Goal: Communication & Community: Participate in discussion

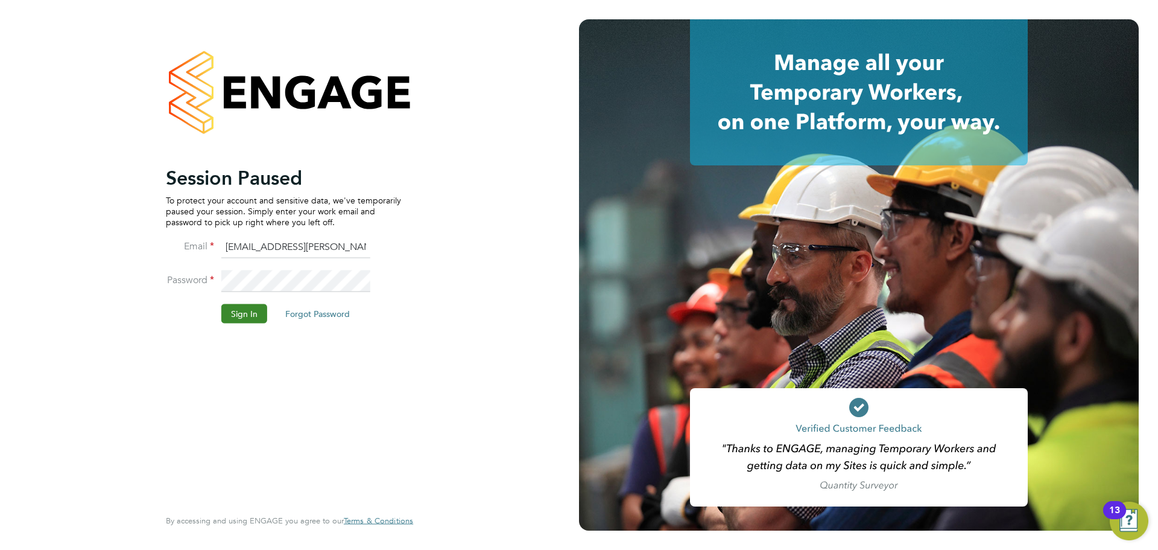
click at [246, 309] on button "Sign In" at bounding box center [244, 312] width 46 height 19
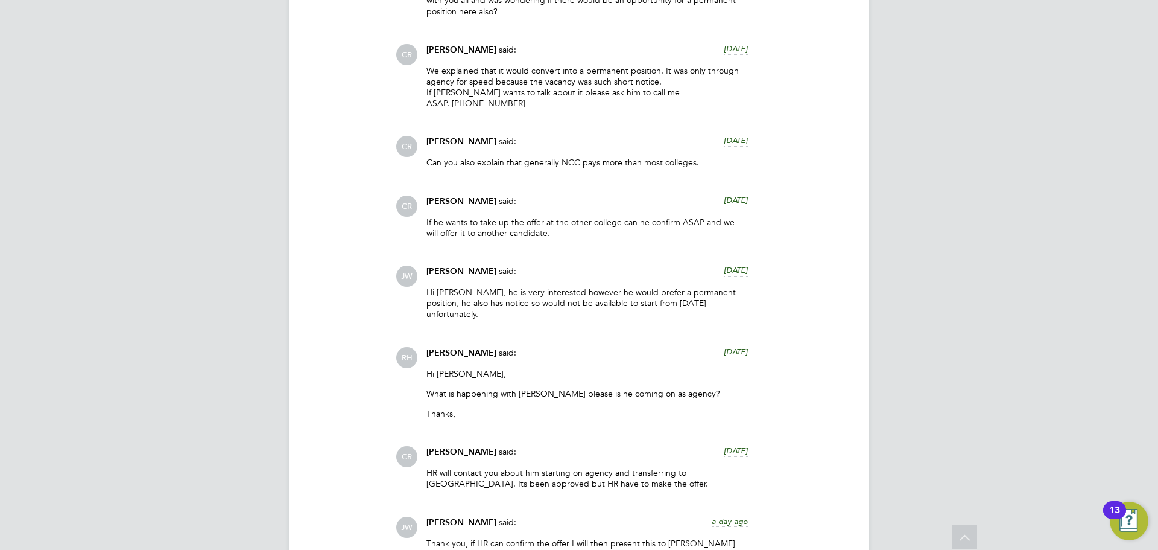
scroll to position [1990, 0]
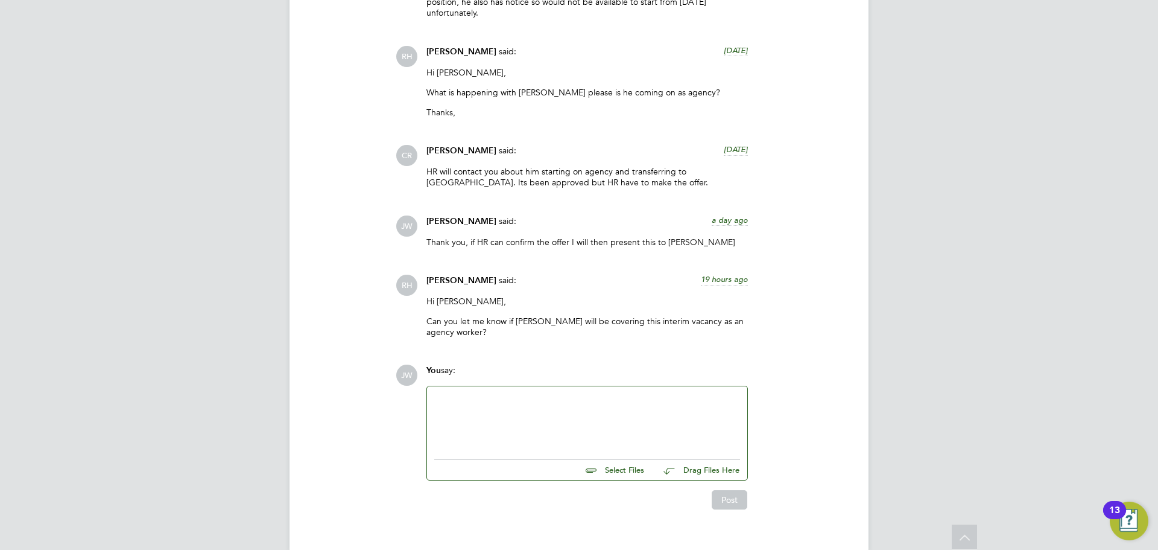
click at [525, 393] on div at bounding box center [587, 419] width 306 height 52
click at [481, 393] on div at bounding box center [587, 419] width 306 height 52
click at [729, 490] on button "Post" at bounding box center [730, 499] width 36 height 19
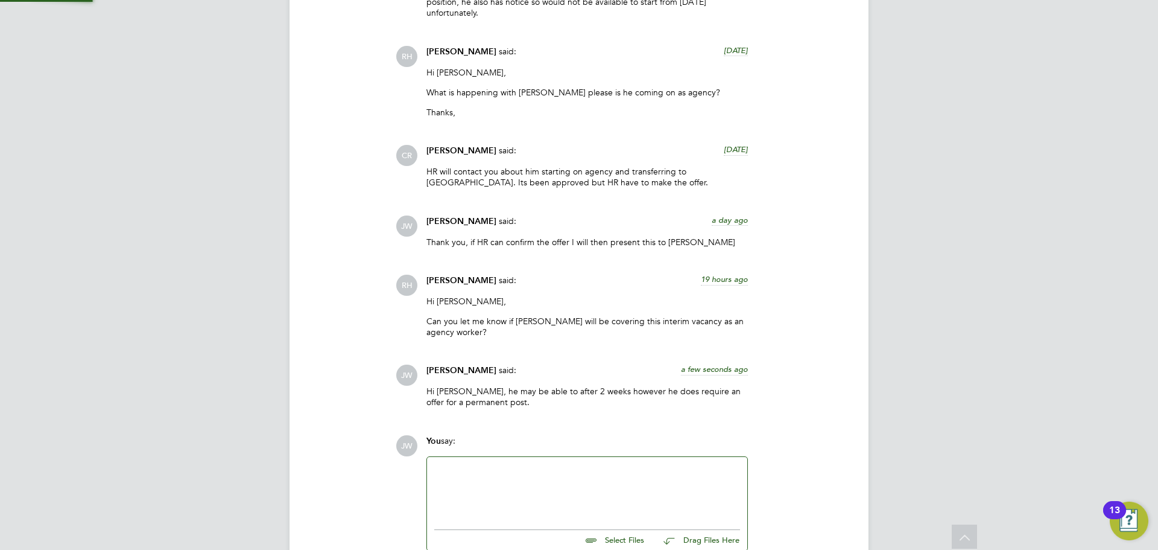
scroll to position [2060, 0]
